Goal: Use online tool/utility: Utilize a website feature to perform a specific function

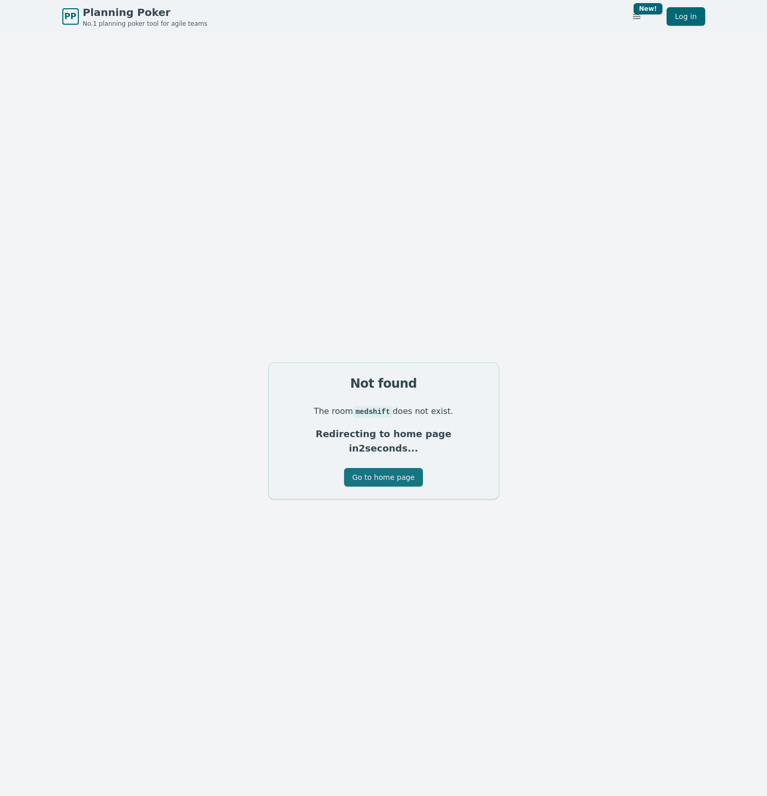
click at [366, 469] on button "Go to home page" at bounding box center [383, 477] width 79 height 19
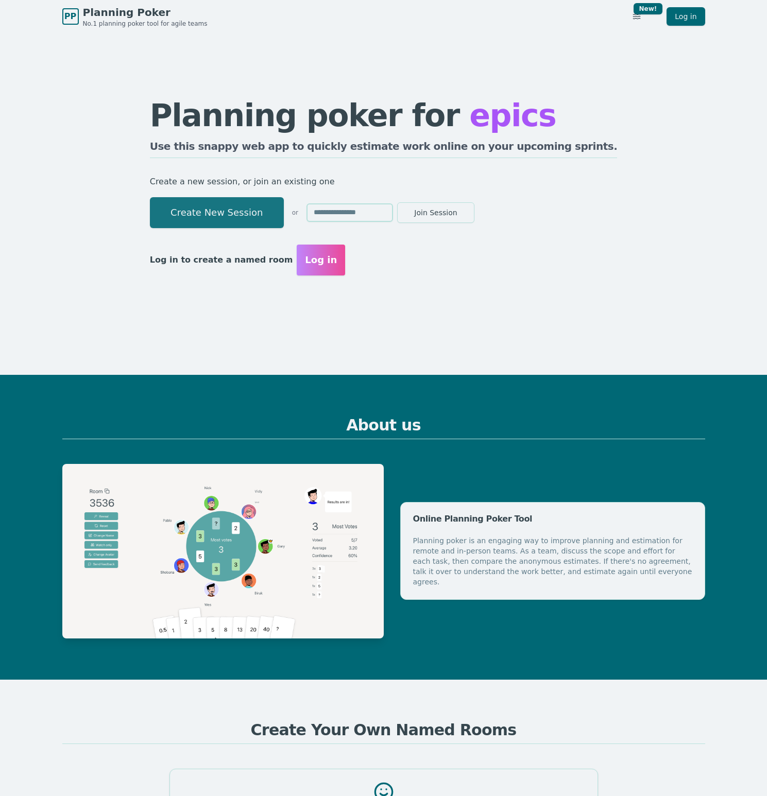
click at [275, 214] on button "Create New Session" at bounding box center [217, 212] width 134 height 31
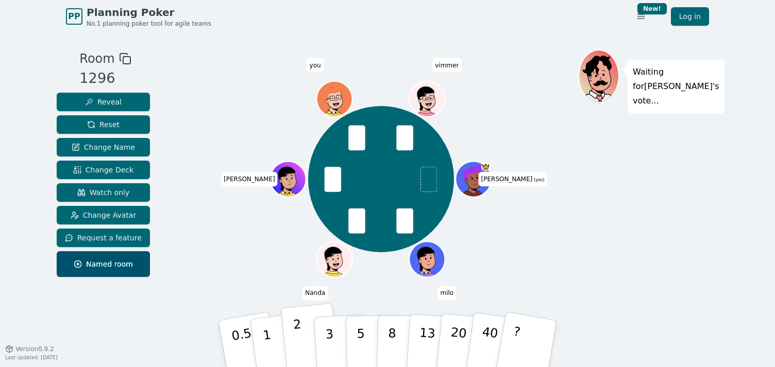
click at [290, 336] on button "2" at bounding box center [310, 344] width 59 height 82
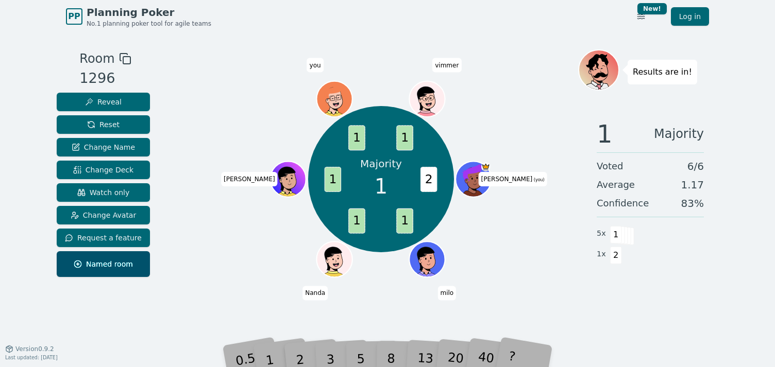
click at [270, 349] on div "1" at bounding box center [280, 344] width 36 height 40
click at [267, 354] on div "1" at bounding box center [280, 344] width 36 height 40
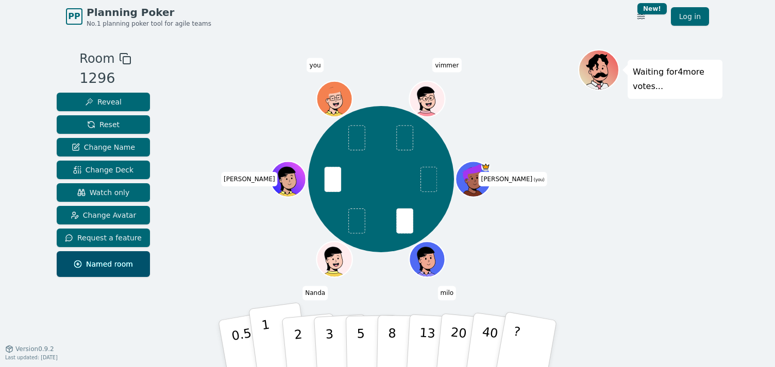
click at [272, 349] on button "1" at bounding box center [278, 343] width 61 height 83
click at [303, 348] on button "2" at bounding box center [310, 344] width 59 height 82
click at [265, 339] on p "1" at bounding box center [268, 345] width 15 height 56
